Goal: Task Accomplishment & Management: Manage account settings

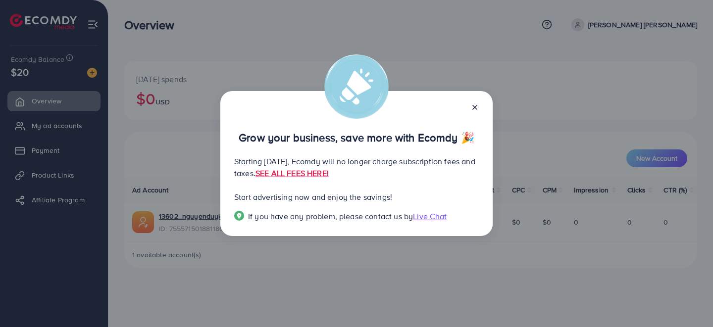
click at [474, 111] on div at bounding box center [471, 106] width 16 height 11
click at [473, 109] on icon at bounding box center [475, 107] width 8 height 8
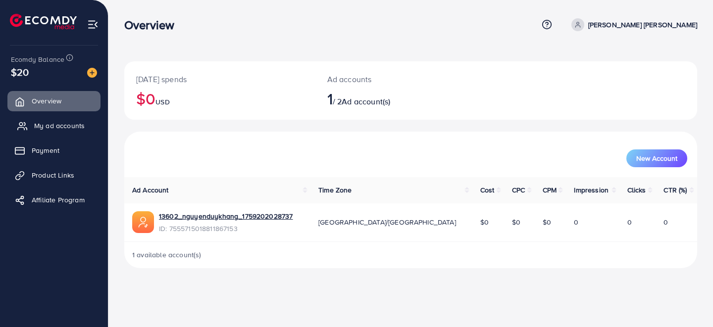
click at [59, 128] on span "My ad accounts" at bounding box center [59, 126] width 50 height 10
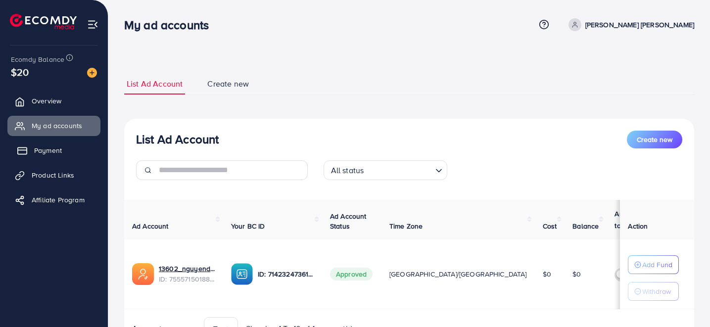
click at [61, 142] on link "Payment" at bounding box center [53, 151] width 93 height 20
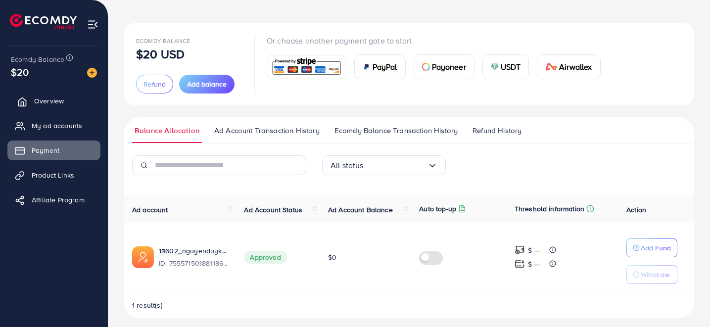
scroll to position [46, 0]
